Goal: Task Accomplishment & Management: Manage account settings

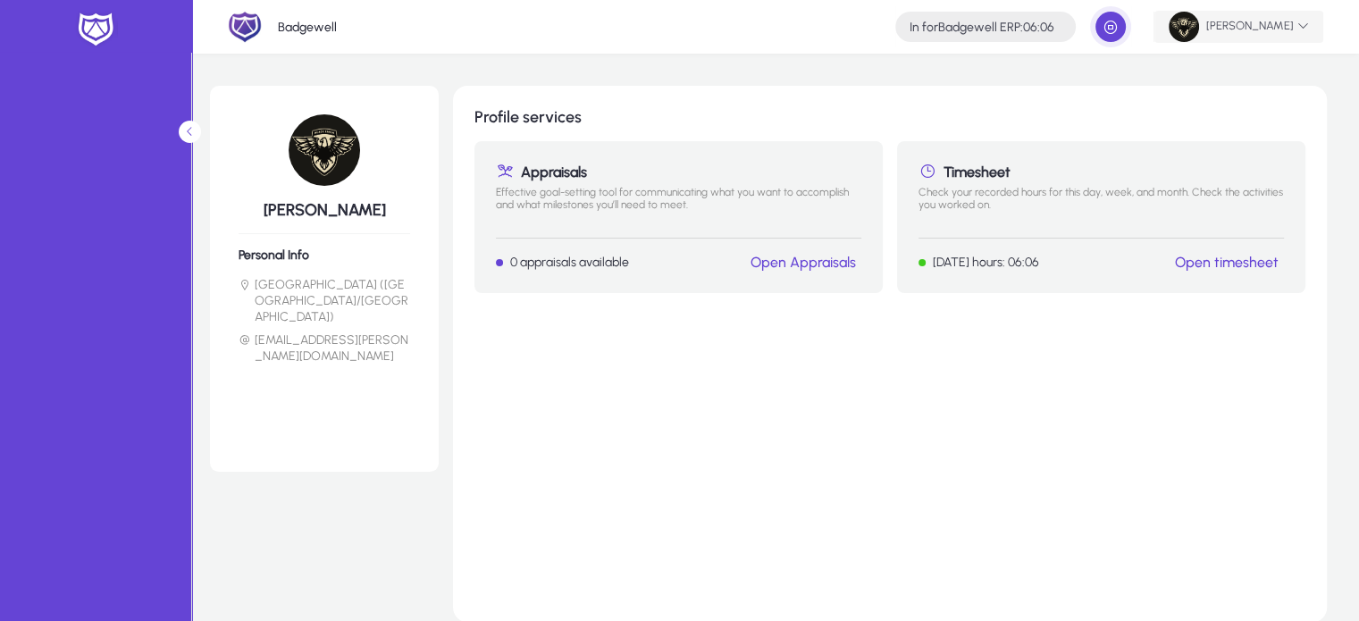
click at [1185, 12] on img at bounding box center [1183, 27] width 30 height 30
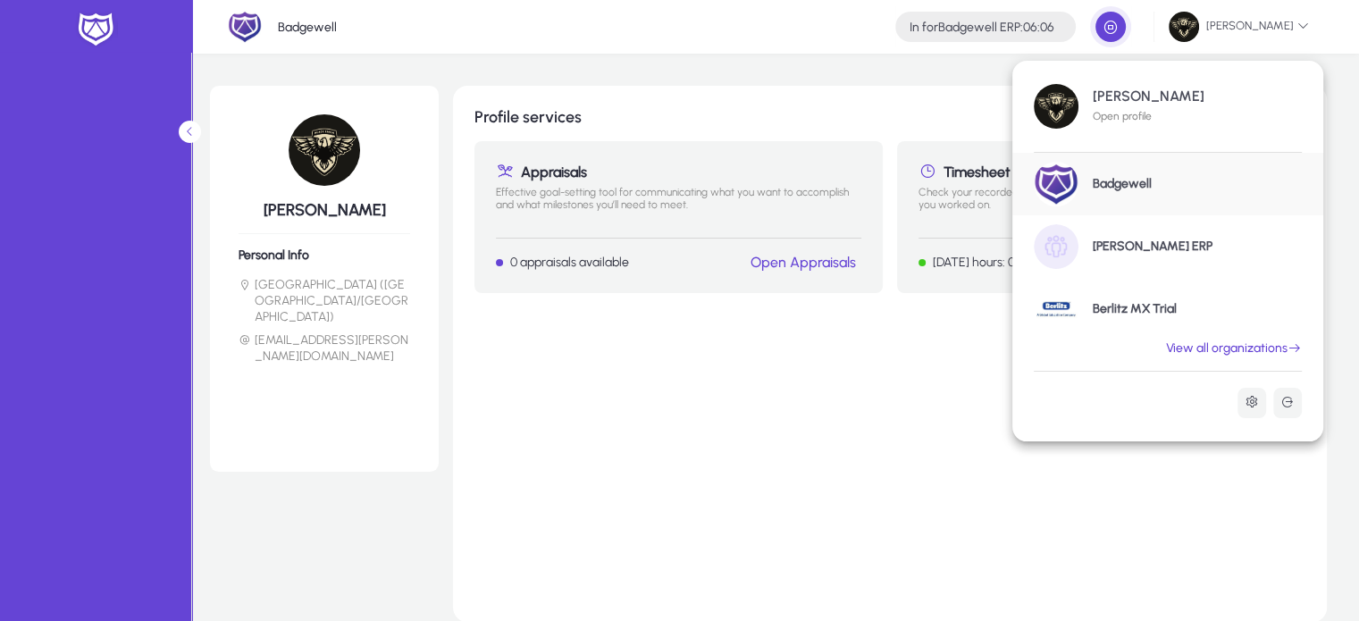
click at [1118, 311] on h1 "Berlitz MX Trial" at bounding box center [1134, 309] width 84 height 16
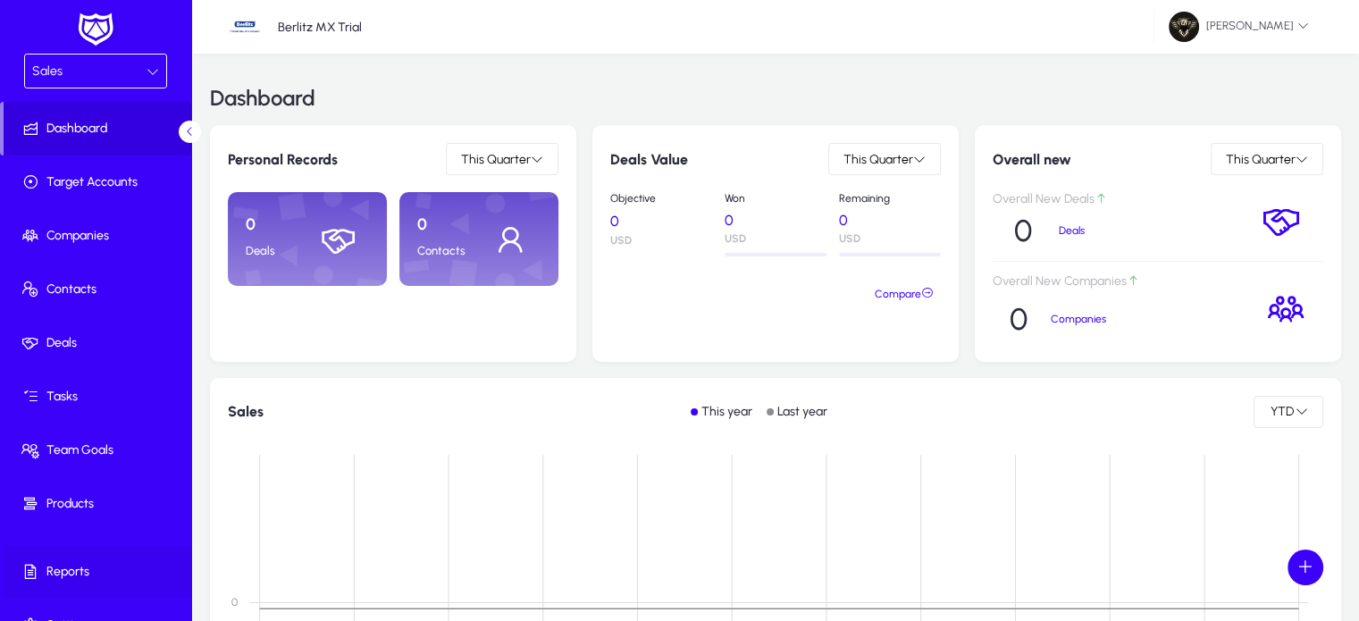
scroll to position [30, 0]
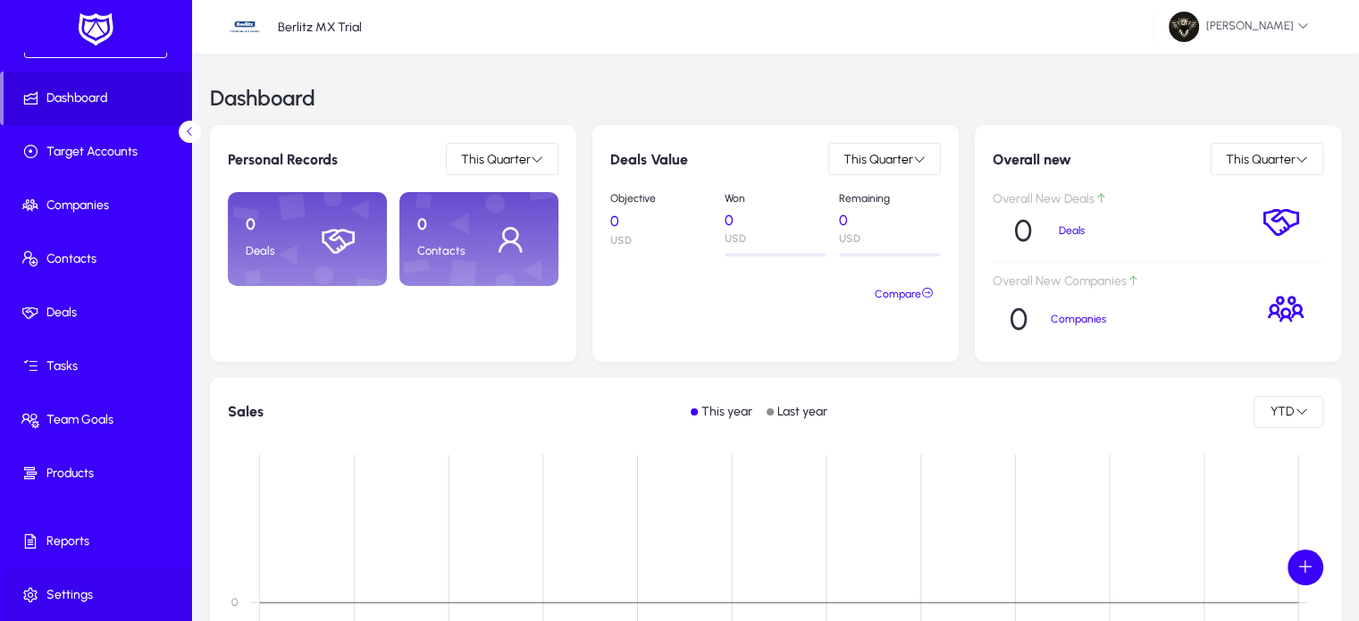
click at [83, 584] on span at bounding box center [99, 594] width 191 height 43
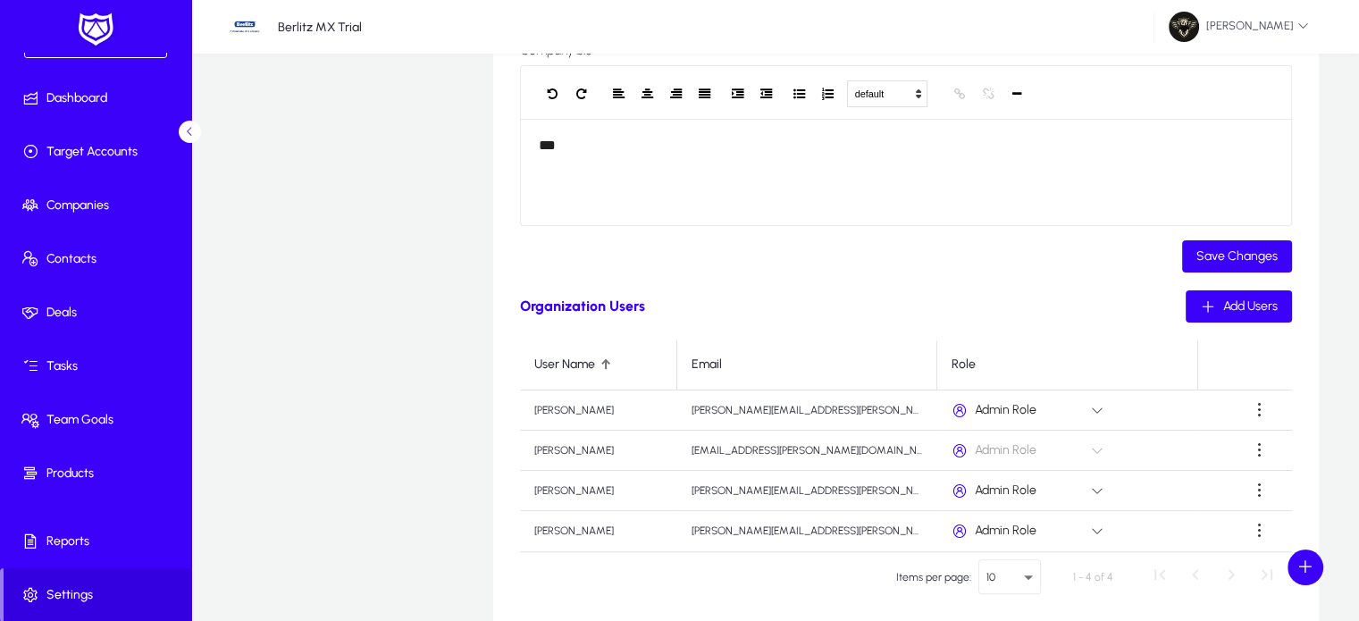
scroll to position [397, 0]
click at [1269, 310] on span "Add Users" at bounding box center [1250, 304] width 54 height 15
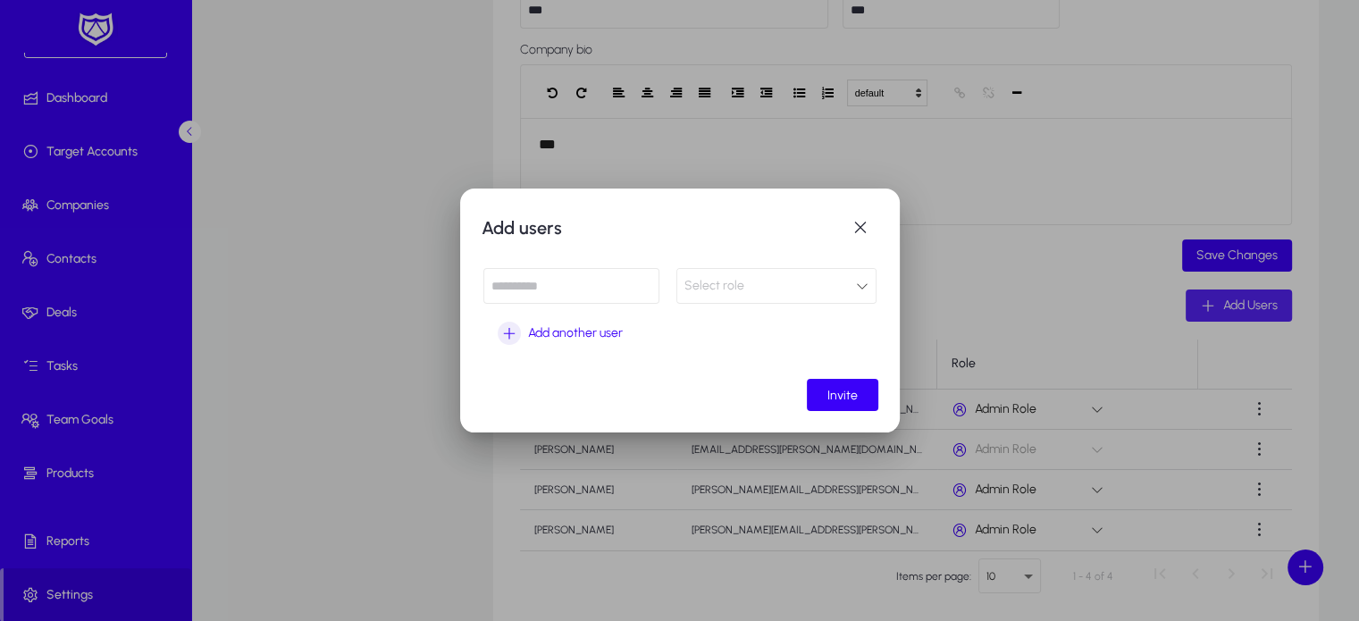
scroll to position [0, 0]
click at [564, 297] on input at bounding box center [571, 286] width 176 height 36
paste input "**********"
type input "**********"
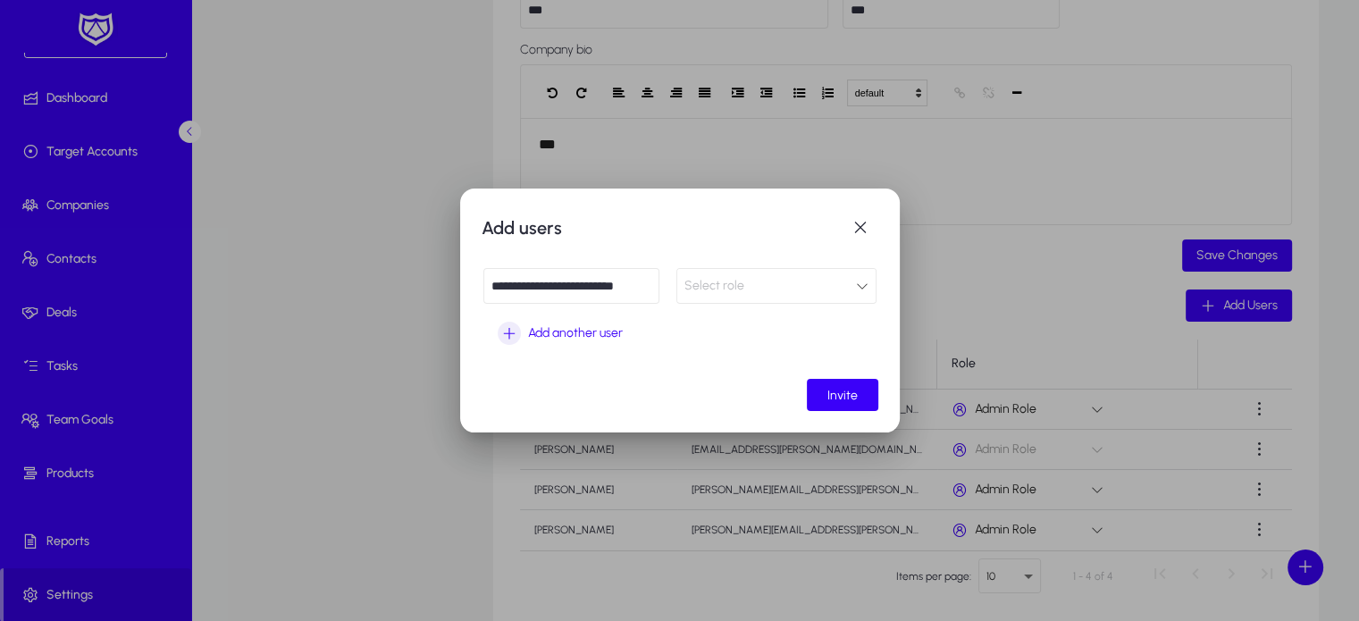
click at [733, 292] on div "Select role" at bounding box center [770, 285] width 172 height 23
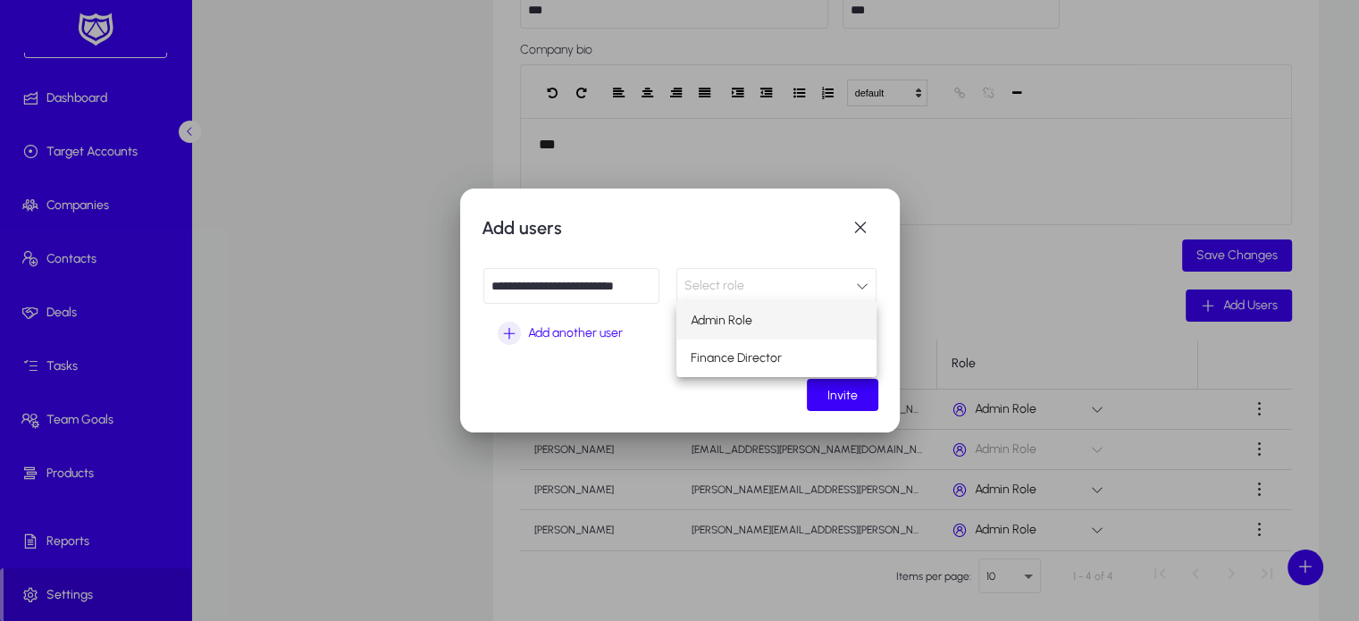
click at [750, 333] on mat-option "Admin Role" at bounding box center [776, 321] width 200 height 38
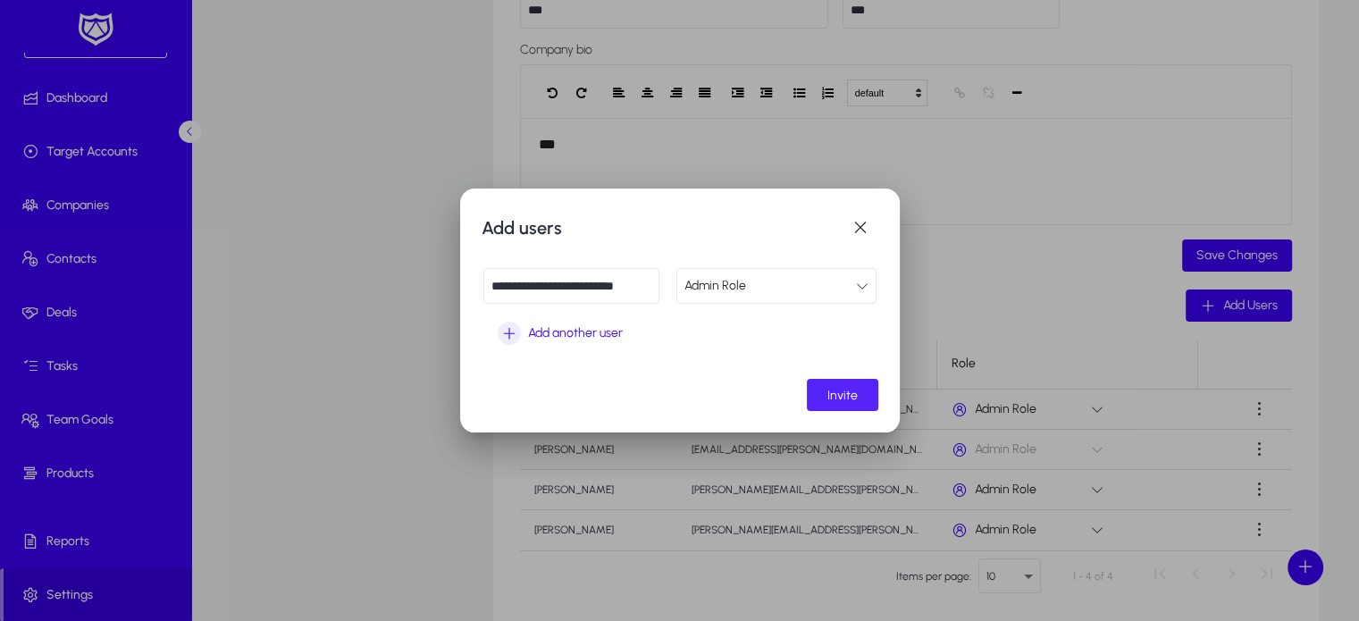
click at [829, 389] on span "Invite" at bounding box center [842, 395] width 30 height 15
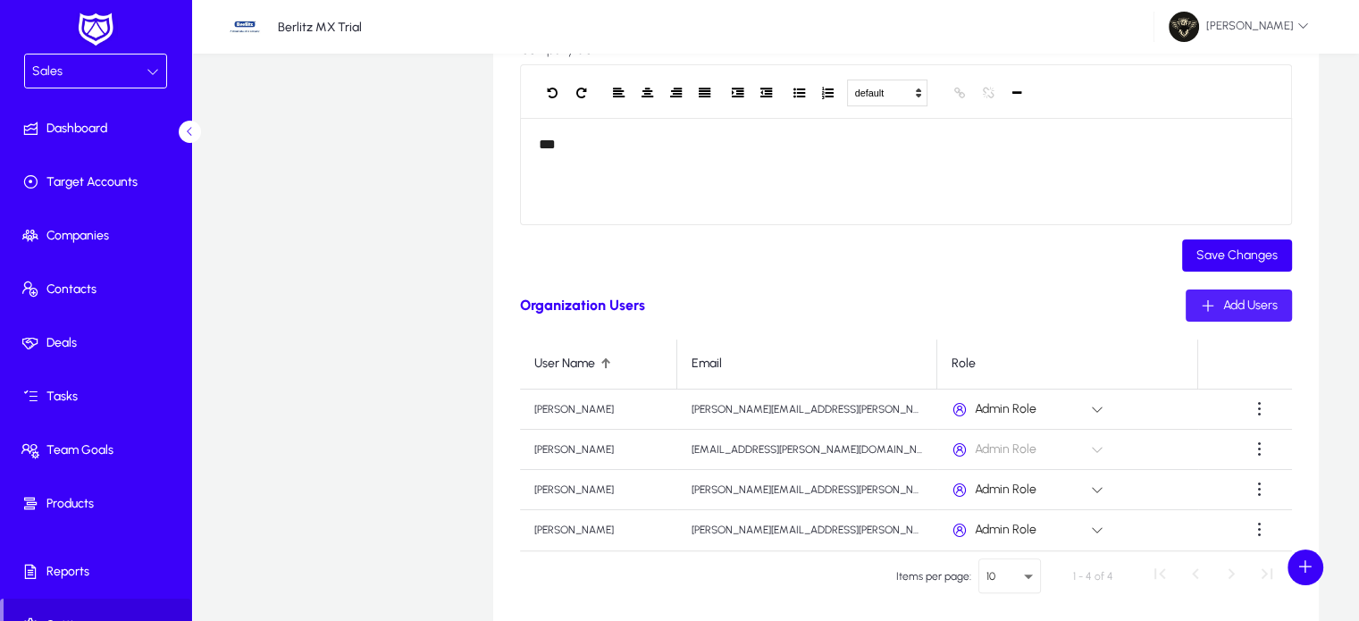
click at [104, 67] on div "Sales" at bounding box center [89, 71] width 114 height 23
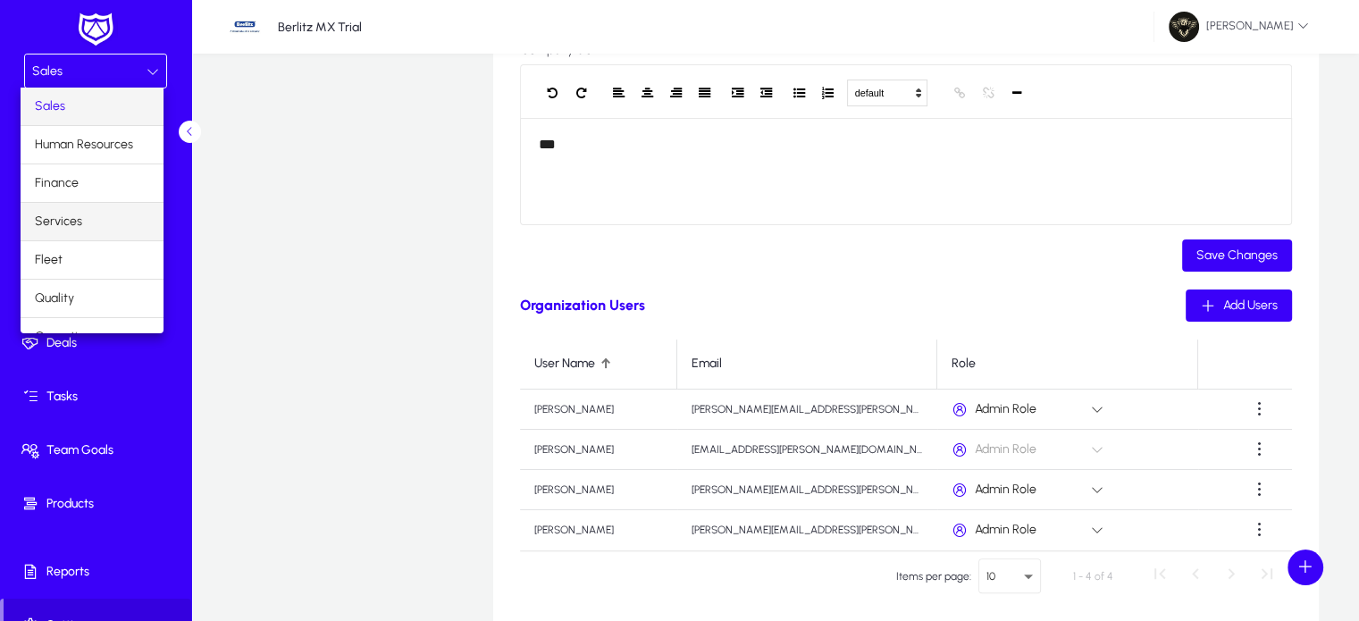
scroll to position [59, 0]
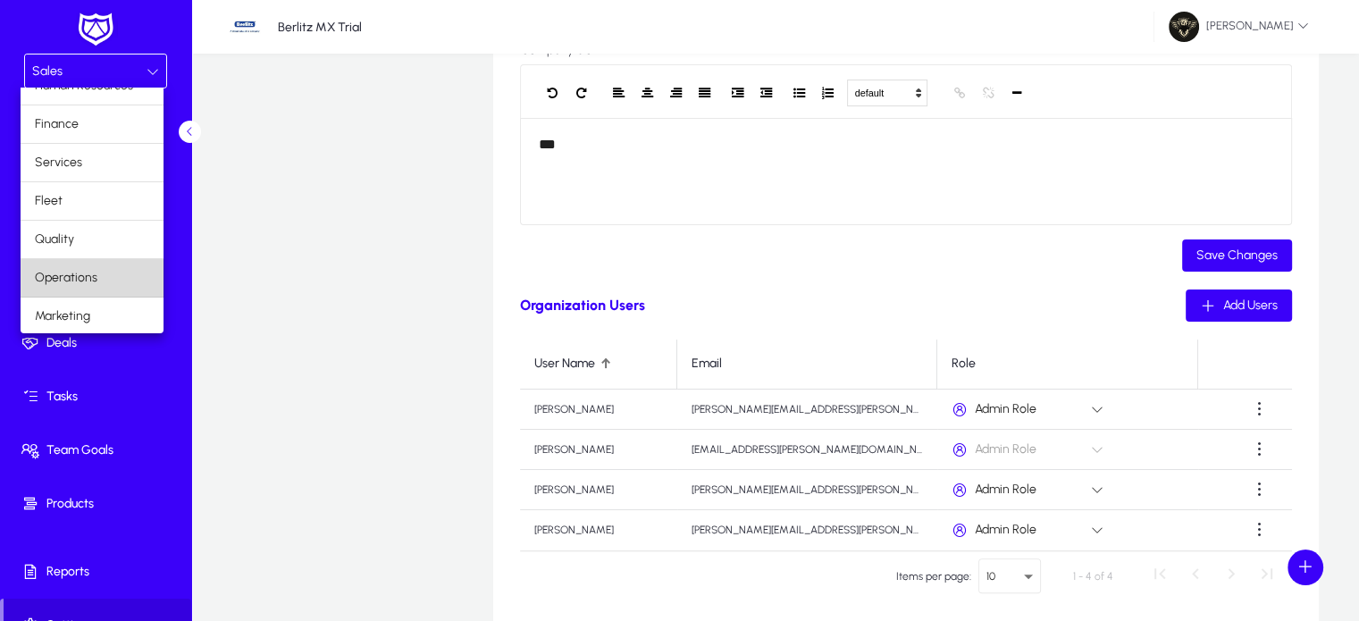
click at [96, 288] on mat-option "Operations" at bounding box center [92, 278] width 143 height 38
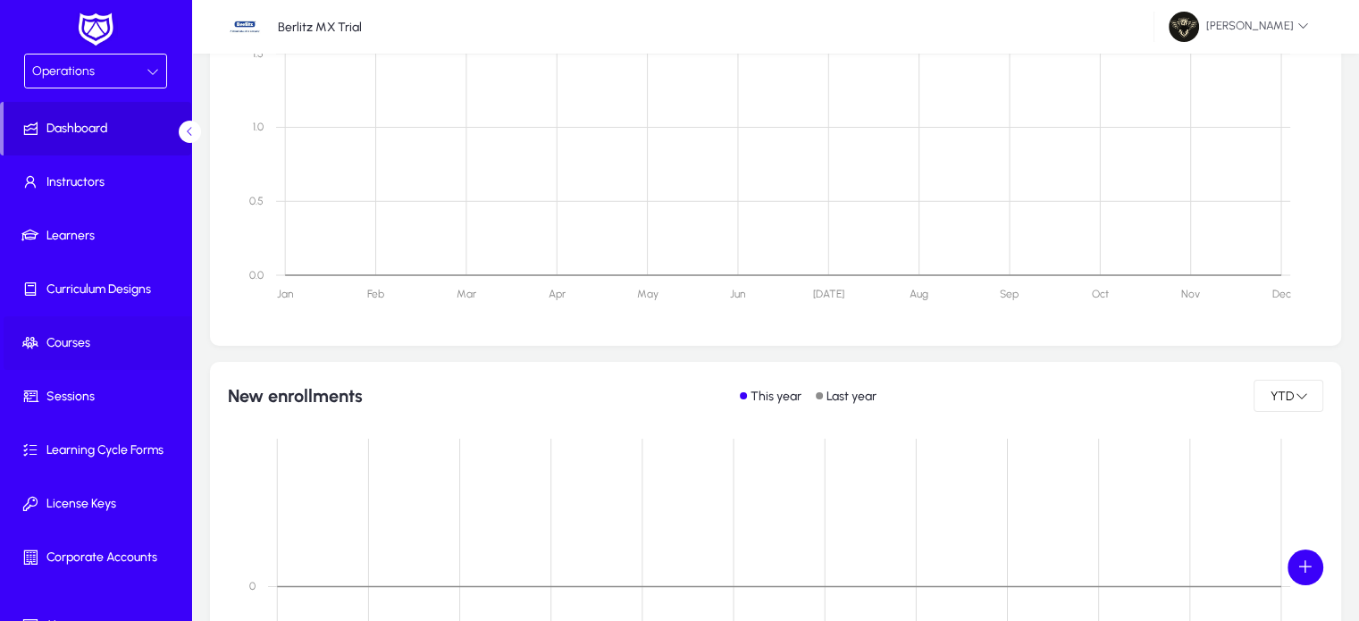
click at [90, 335] on span "Courses" at bounding box center [99, 343] width 191 height 18
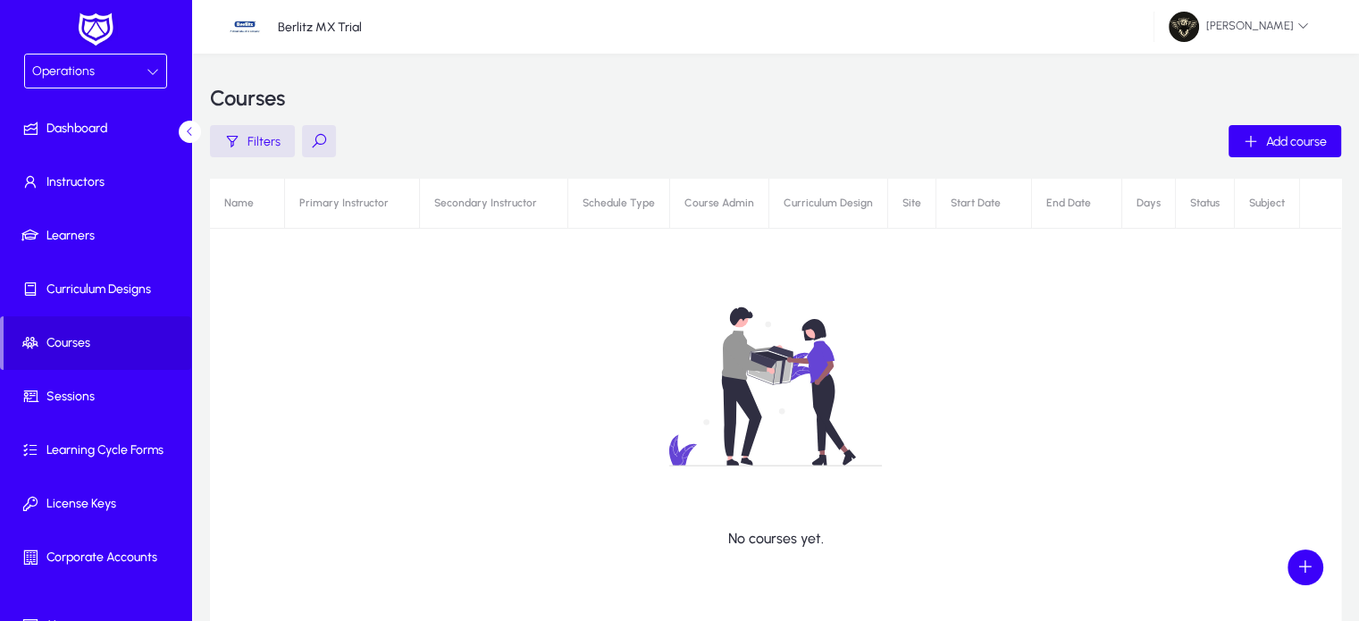
click at [121, 63] on div "Operations" at bounding box center [89, 71] width 114 height 23
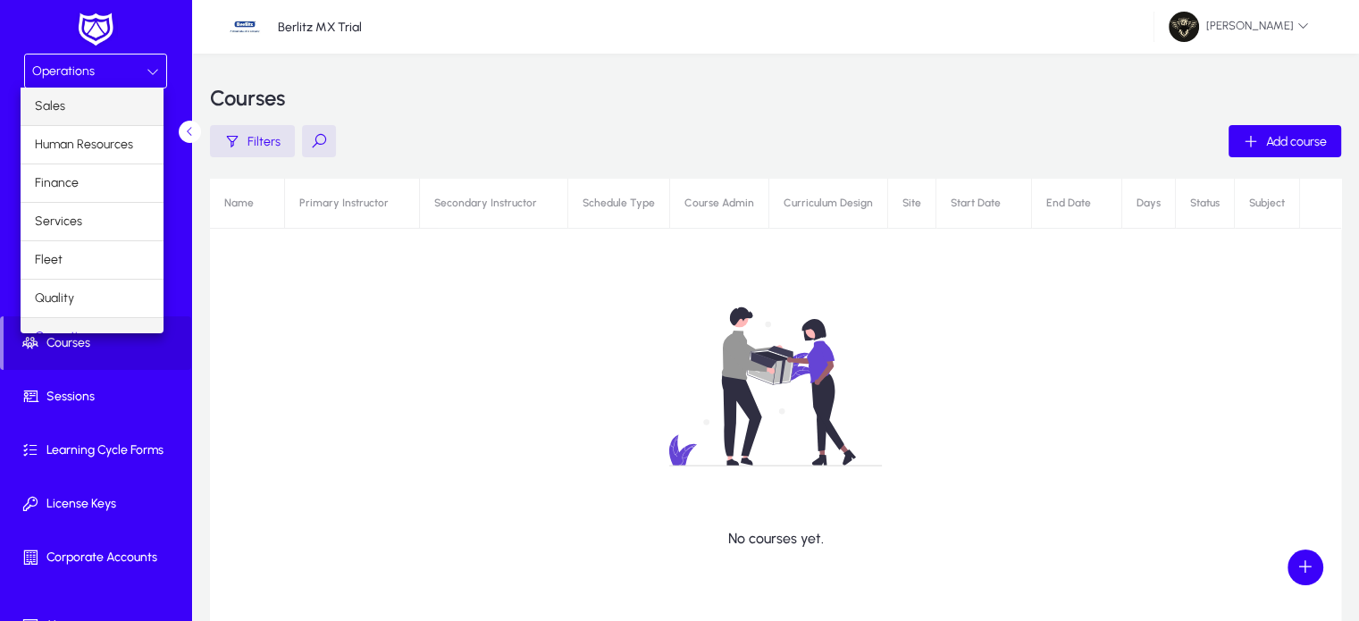
click at [78, 99] on mat-option "Sales" at bounding box center [92, 107] width 143 height 38
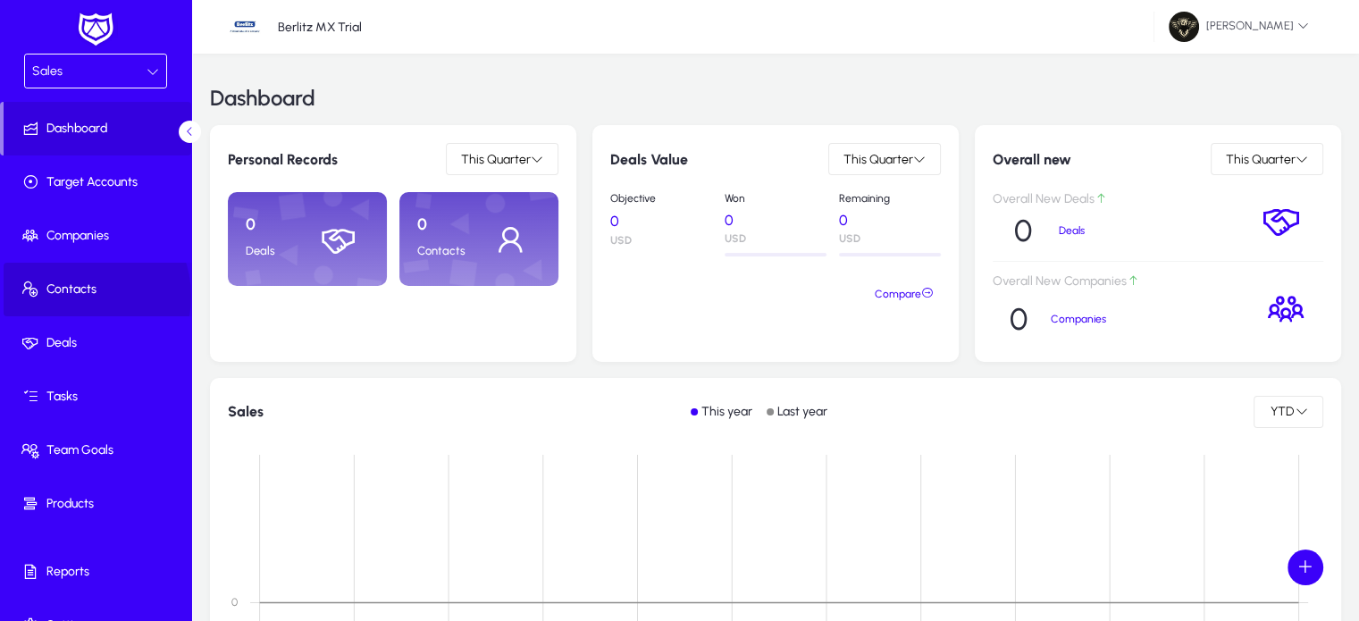
click at [82, 296] on span "Contacts" at bounding box center [99, 289] width 191 height 18
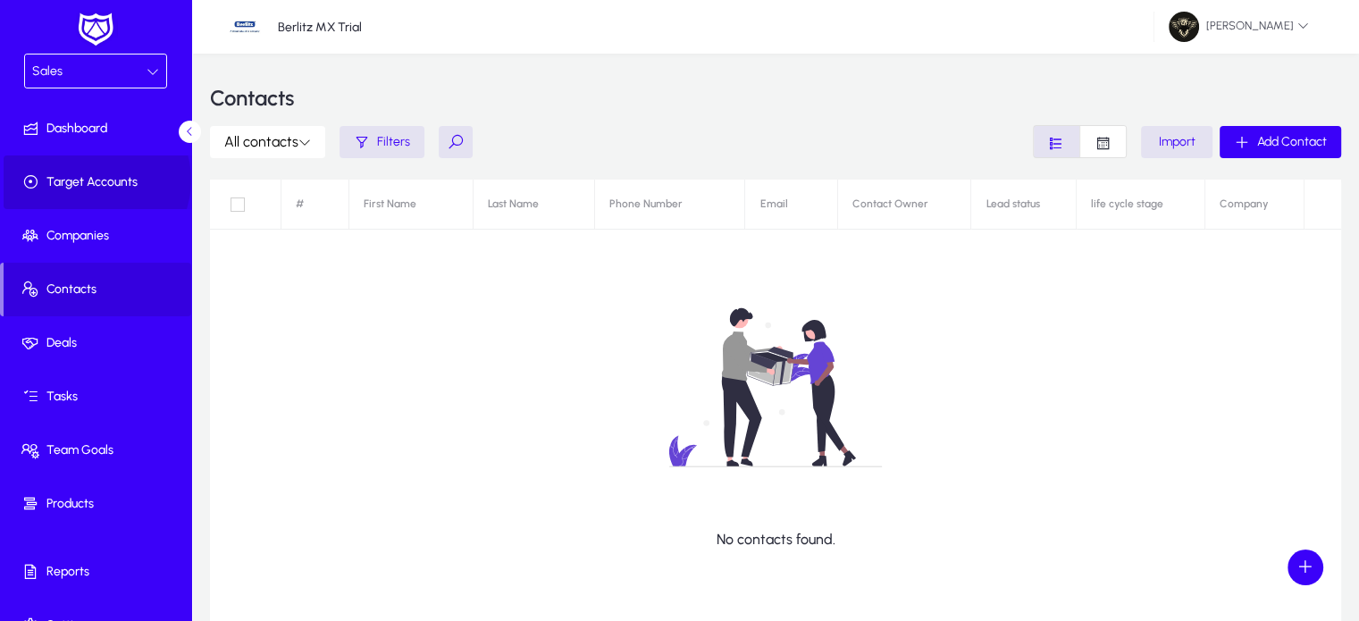
click at [95, 180] on span "Target Accounts" at bounding box center [99, 182] width 191 height 18
